Goal: Task Accomplishment & Management: Complete application form

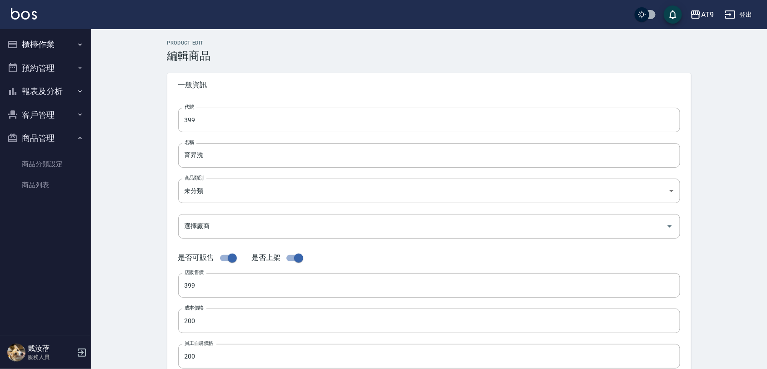
click at [47, 41] on button "櫃檯作業" at bounding box center [46, 45] width 84 height 24
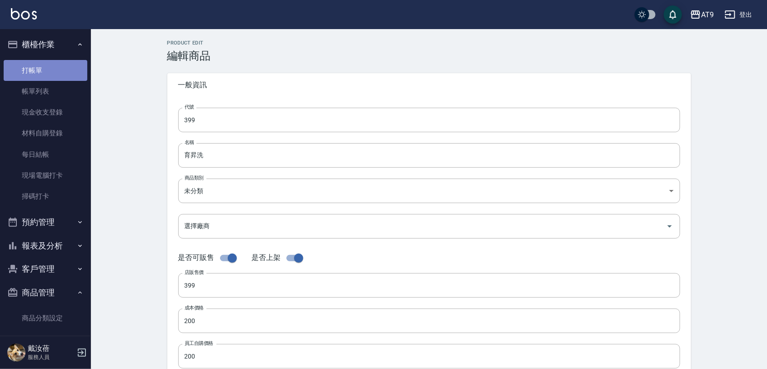
click at [49, 70] on link "打帳單" at bounding box center [46, 70] width 84 height 21
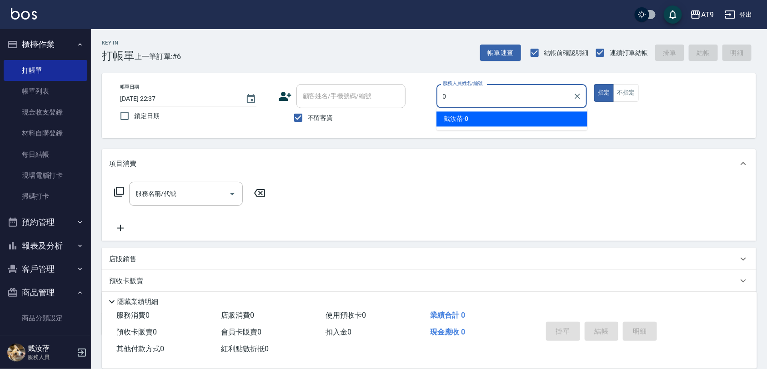
type input "0"
type button "true"
type input "戴汝蓓-0"
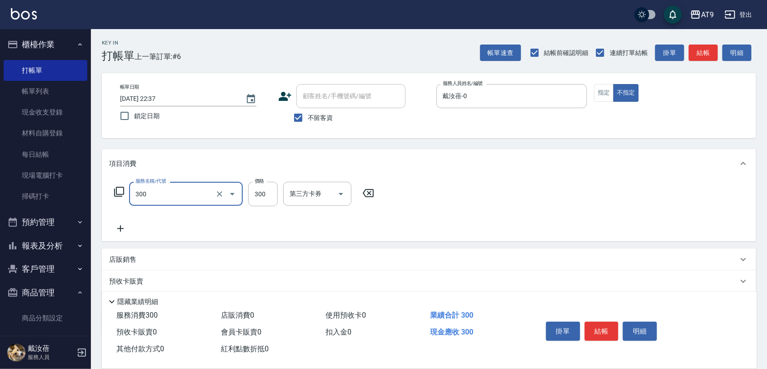
type input "SC300(300)"
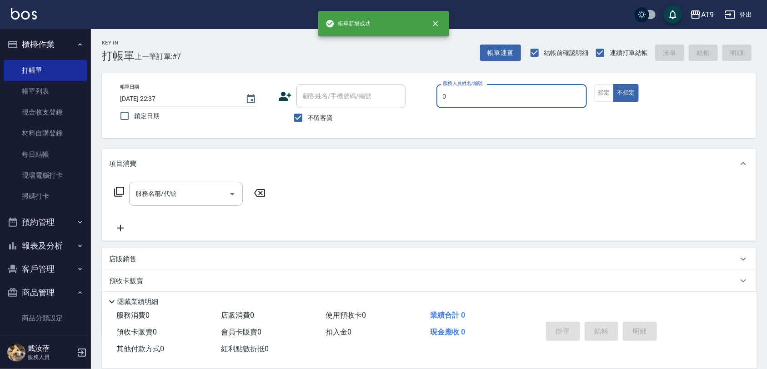
type input "0"
type button "false"
type input "戴汝蓓-0"
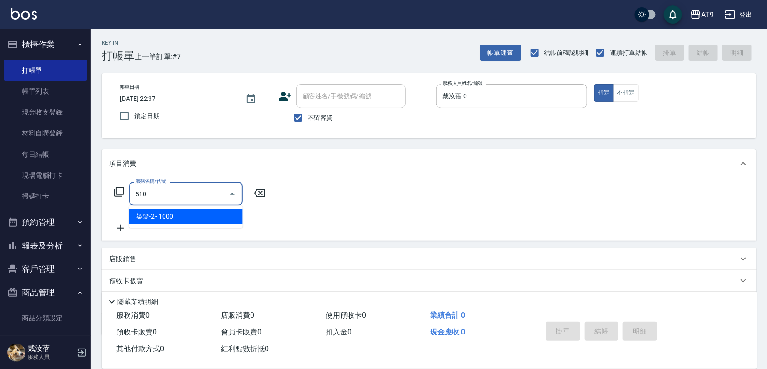
type input "染髮-2(510)"
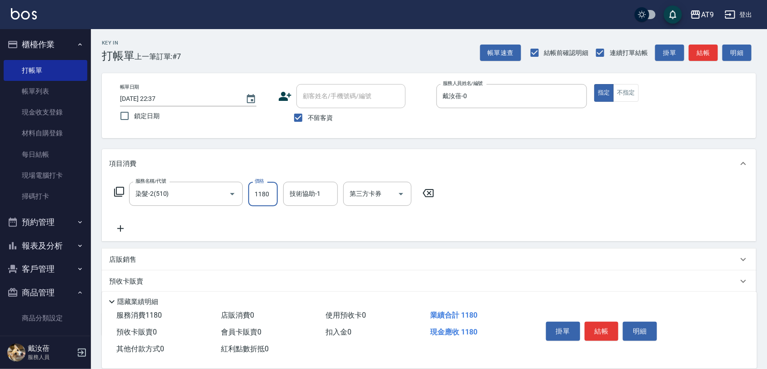
type input "1180"
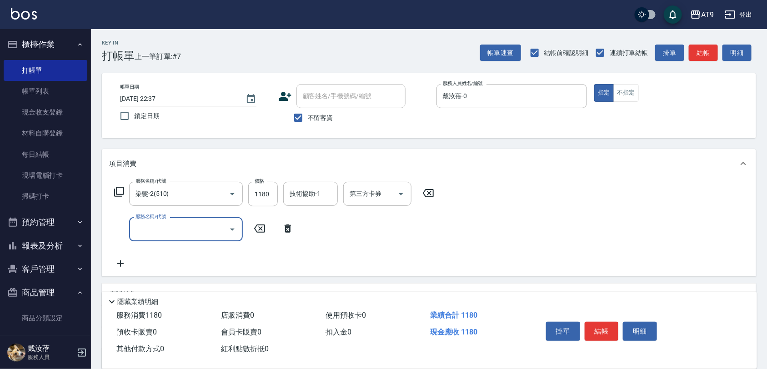
type input "5"
type input "鏡面護髮(405)"
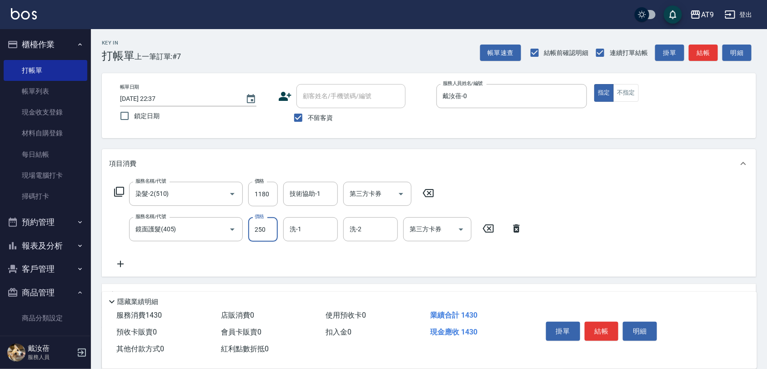
type input "2500"
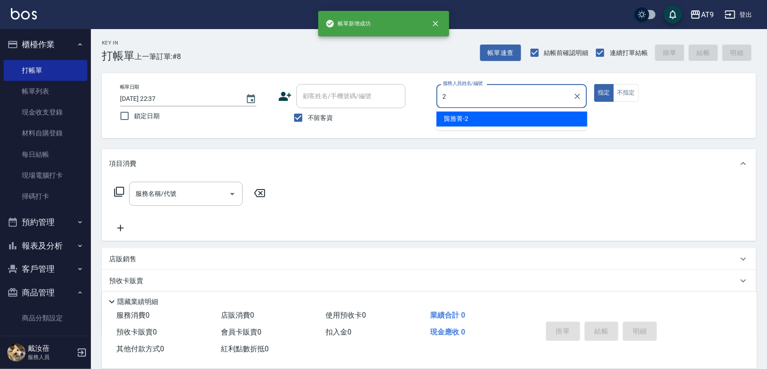
type input "[PERSON_NAME]-2"
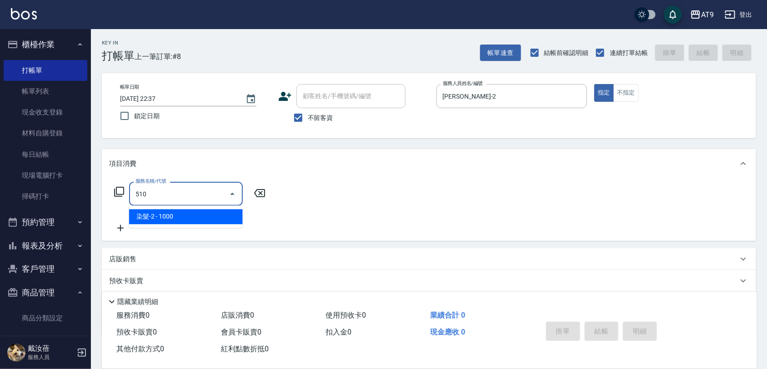
type input "染髮-2(510)"
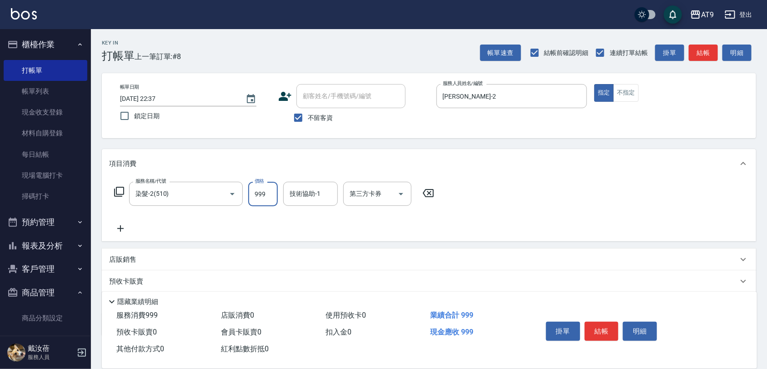
type input "999"
type input "[PERSON_NAME]-26"
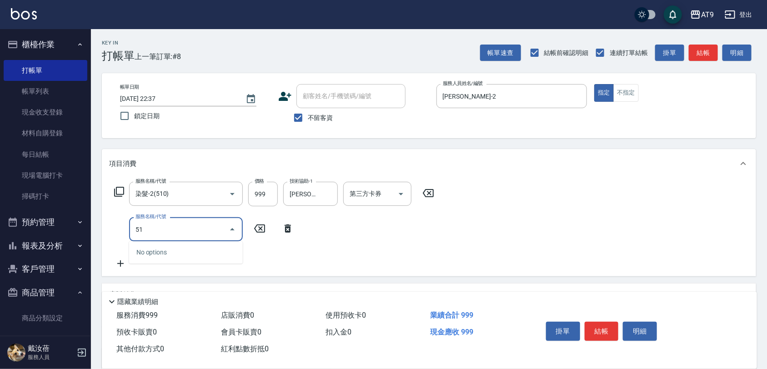
type input "5"
type input "燙髮(210)"
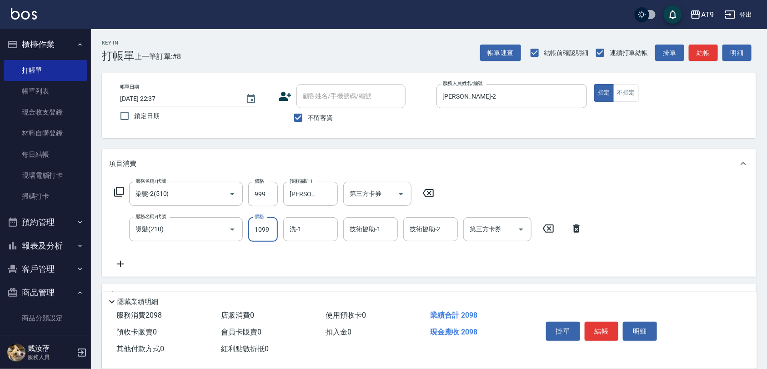
type input "1099"
type input "[PERSON_NAME]-26"
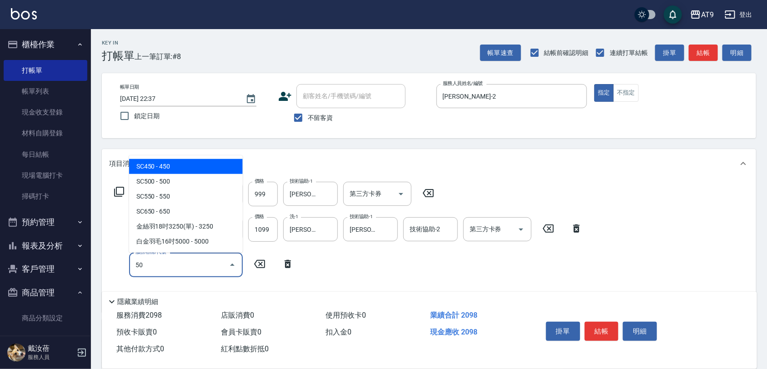
type input "5"
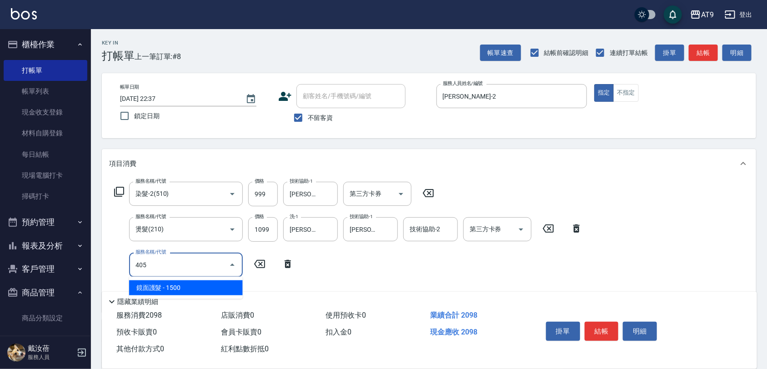
type input "鏡面護髮(405)"
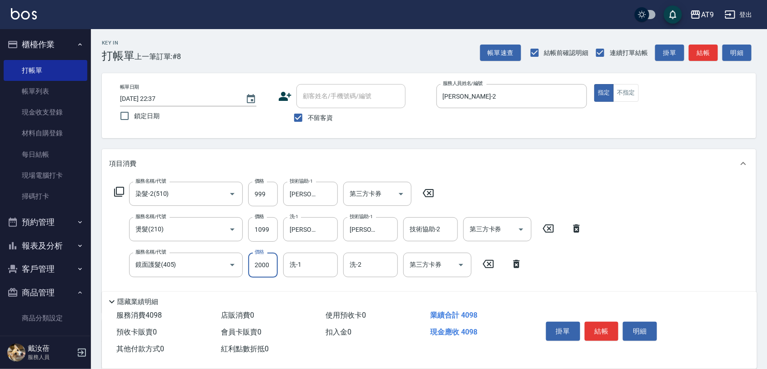
type input "2000"
type input "26"
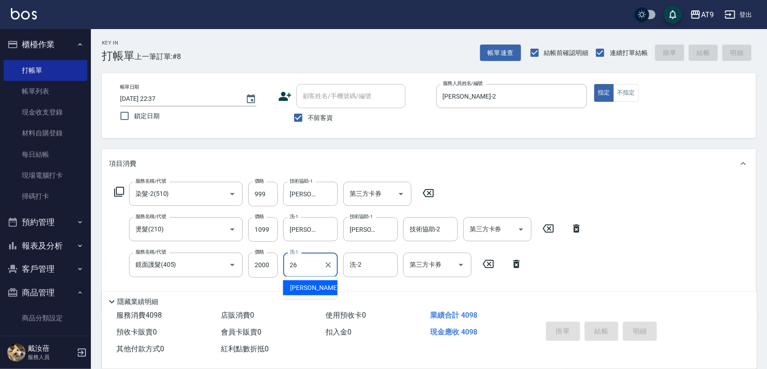
type input "[DATE] 22:38"
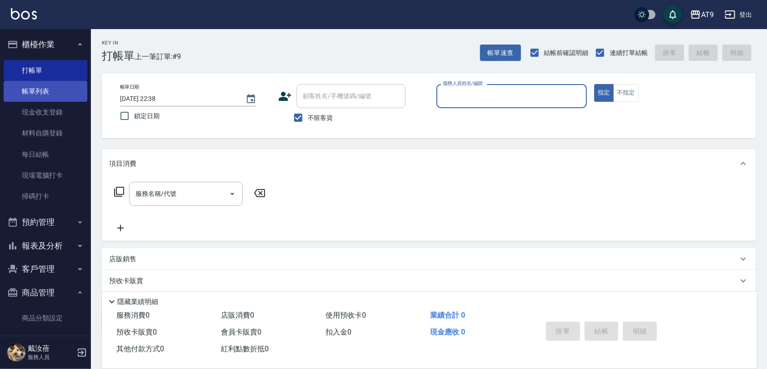
click at [60, 90] on link "帳單列表" at bounding box center [46, 91] width 84 height 21
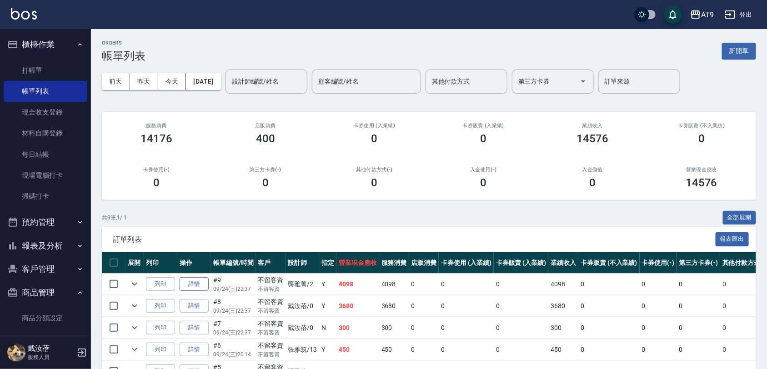
click at [194, 282] on link "詳情" at bounding box center [194, 284] width 29 height 14
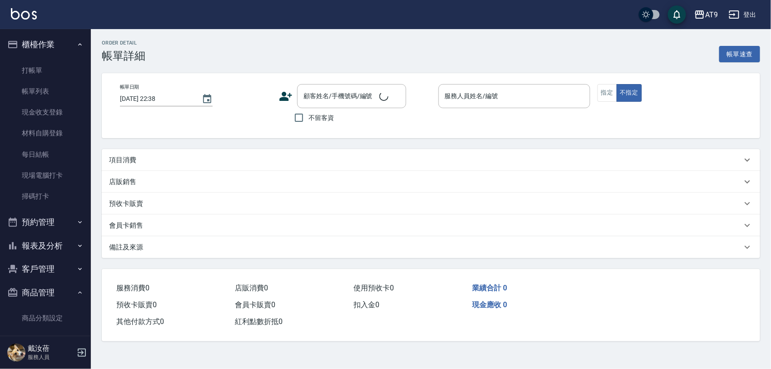
type input "[DATE] 22:37"
checkbox input "true"
type input "[PERSON_NAME]-2"
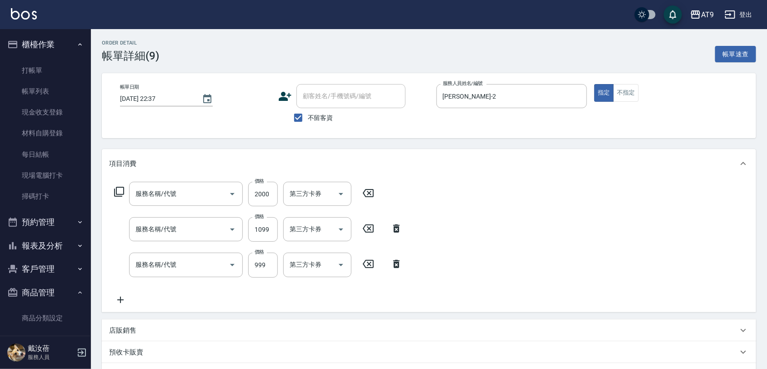
type input "鏡面護髮(405)"
type input "燙髮(210)"
type input "染髮-2(510)"
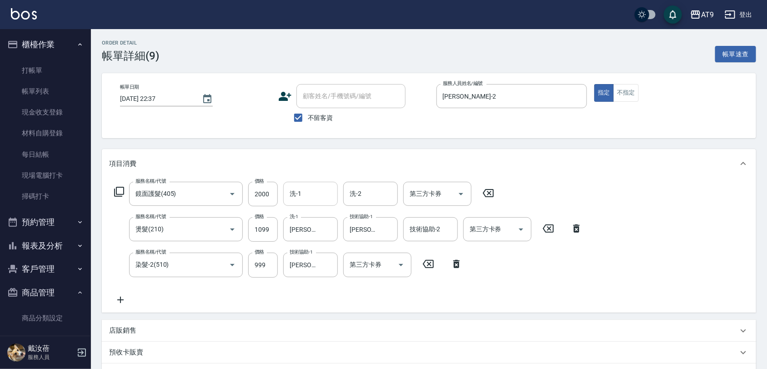
click at [315, 197] on input "洗-1" at bounding box center [310, 194] width 46 height 16
type input "[PERSON_NAME]-26"
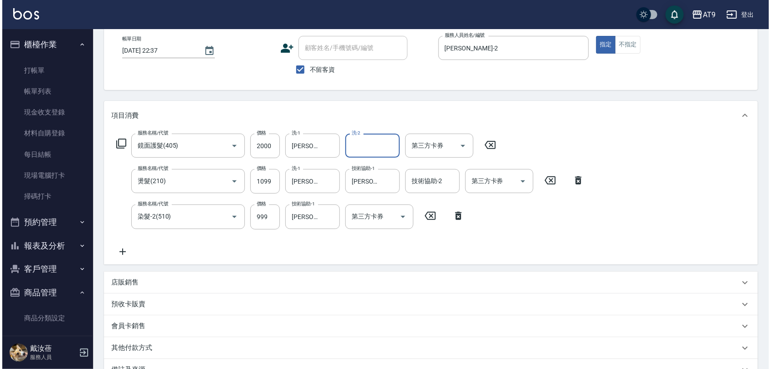
scroll to position [114, 0]
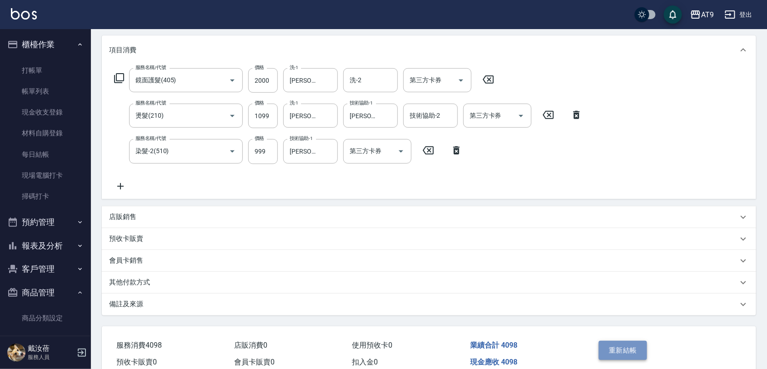
click at [623, 348] on button "重新結帳" at bounding box center [623, 350] width 48 height 19
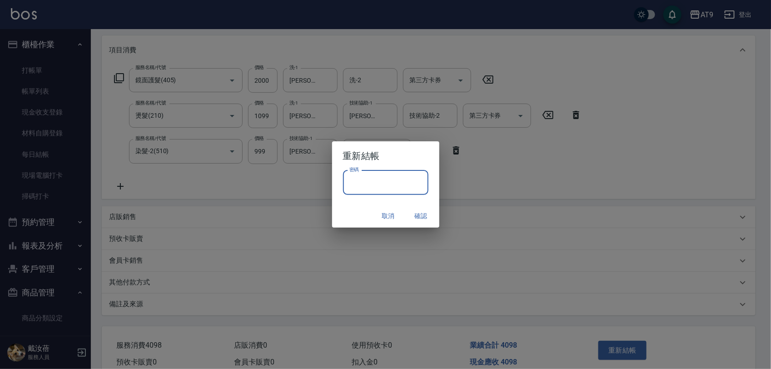
click at [366, 192] on input "密碼" at bounding box center [385, 182] width 85 height 25
type input "*******"
click at [351, 225] on div "取消 確認" at bounding box center [385, 216] width 107 height 24
click at [420, 214] on button "確認" at bounding box center [421, 216] width 29 height 17
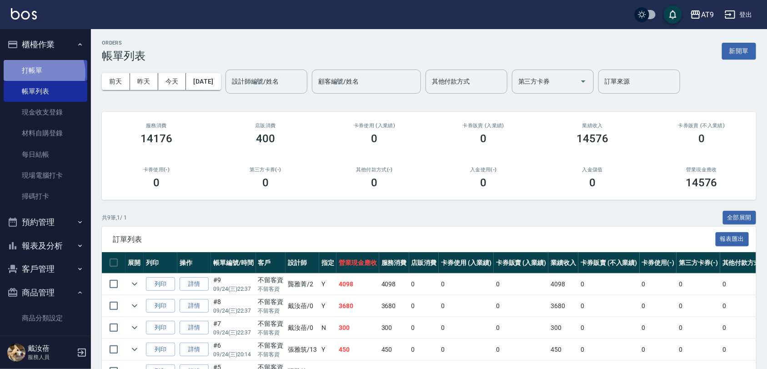
click at [42, 73] on link "打帳單" at bounding box center [46, 70] width 84 height 21
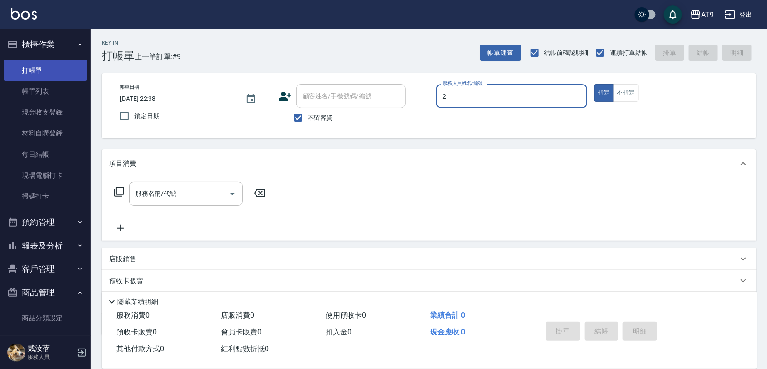
type input "2"
type button "true"
type input "[PERSON_NAME]-2"
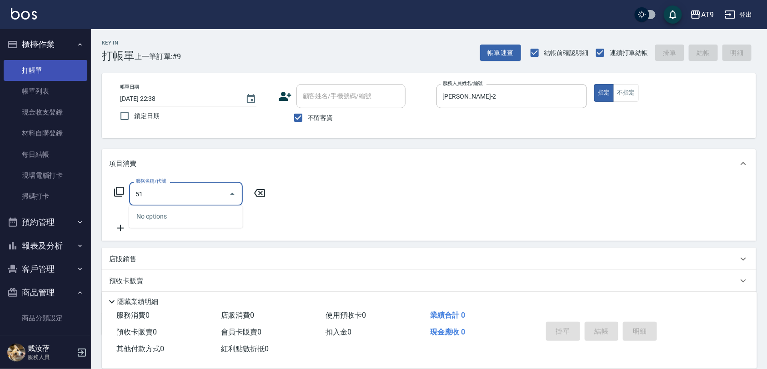
type input "5"
type input "燙髮(210)"
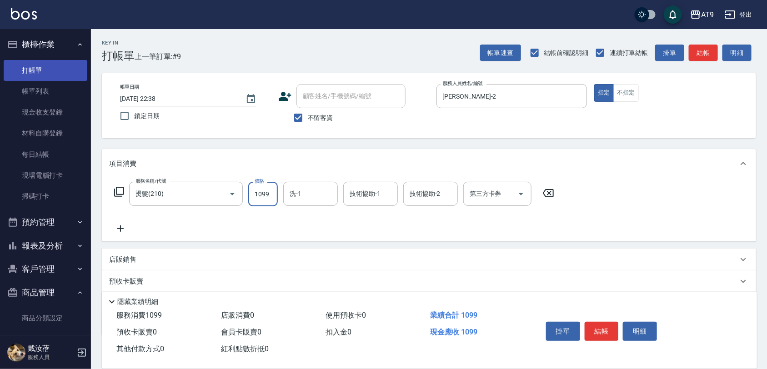
type input "1099"
type input "[PERSON_NAME]-26"
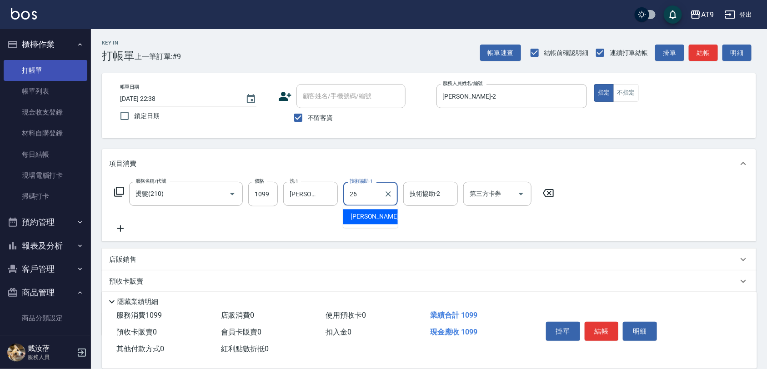
type input "[PERSON_NAME]-26"
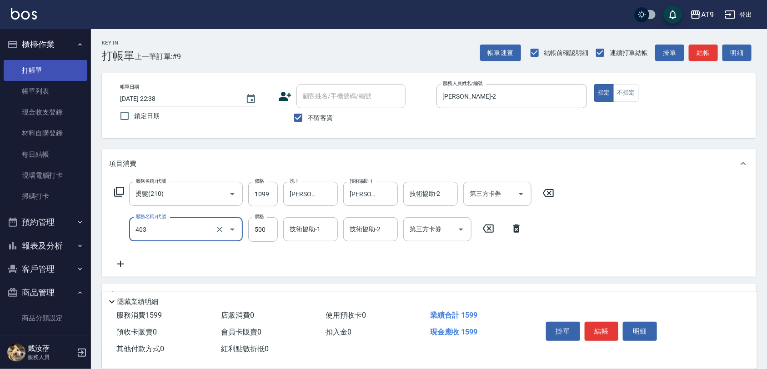
type input "天天護髮(403)"
type input "1200"
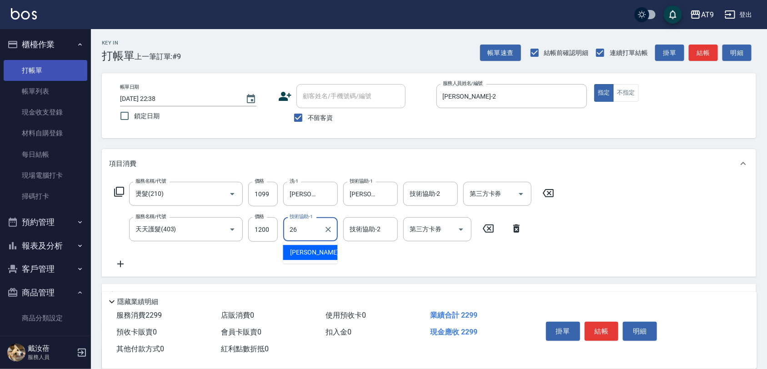
type input "[PERSON_NAME]-26"
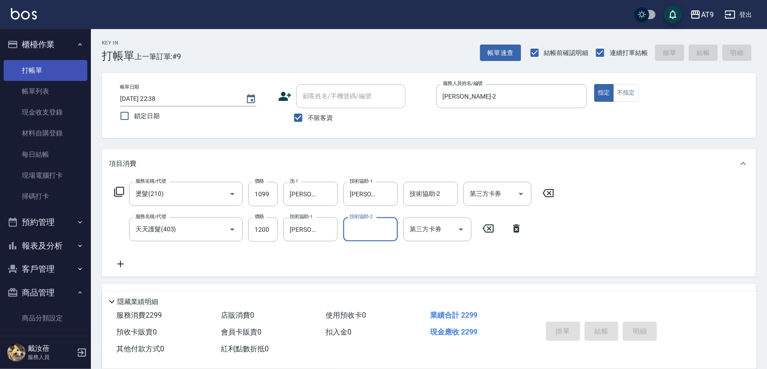
type input "[DATE] 22:39"
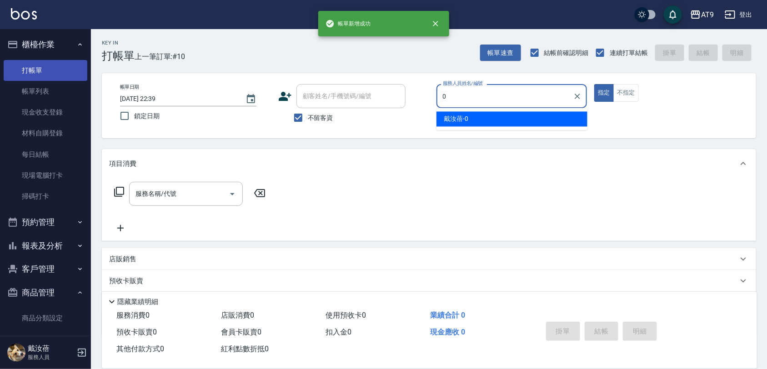
type input "戴汝蓓-0"
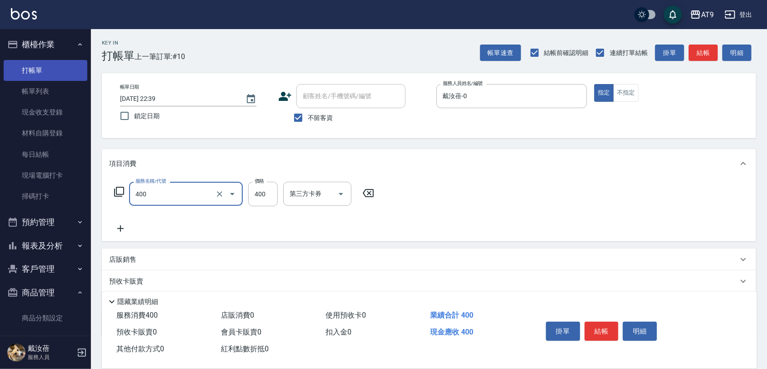
type input "SC400(400)"
